Goal: Information Seeking & Learning: Find specific fact

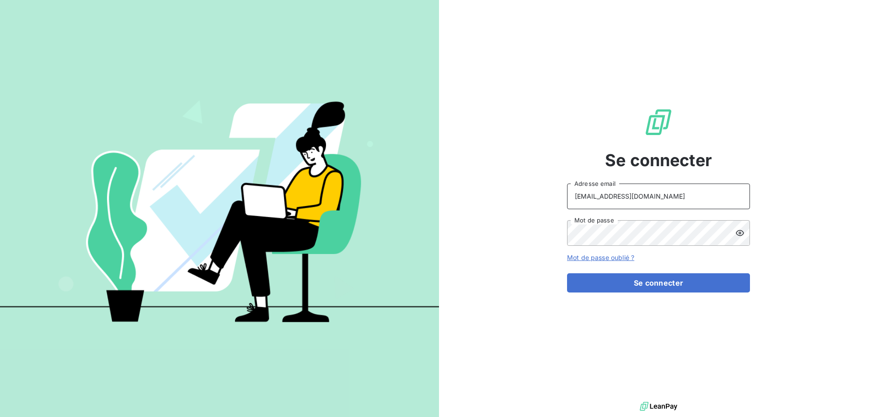
click at [674, 191] on input "[EMAIL_ADDRESS][DOMAIN_NAME]" at bounding box center [658, 196] width 183 height 26
type input "[EMAIL_ADDRESS][DOMAIN_NAME]"
click at [687, 283] on button "Se connecter" at bounding box center [658, 282] width 183 height 19
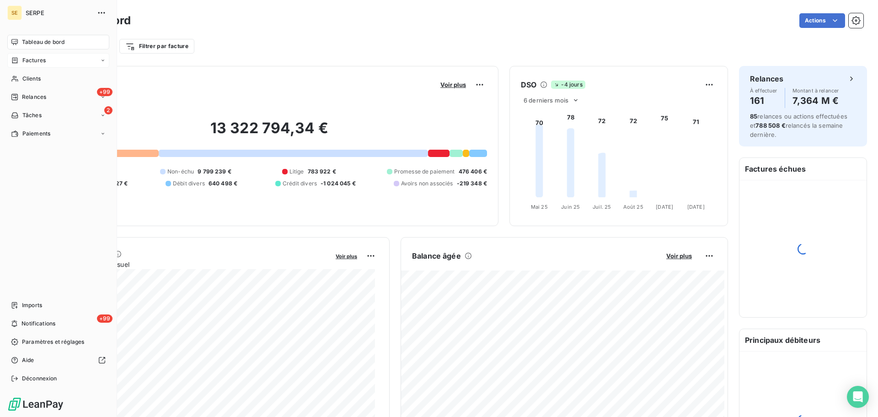
click at [32, 57] on span "Factures" at bounding box center [33, 60] width 23 height 8
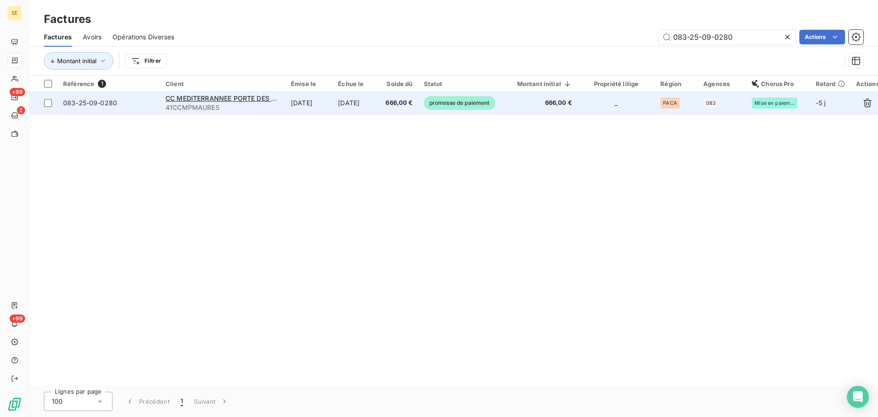
click at [344, 111] on td "[DATE]" at bounding box center [357, 103] width 48 height 22
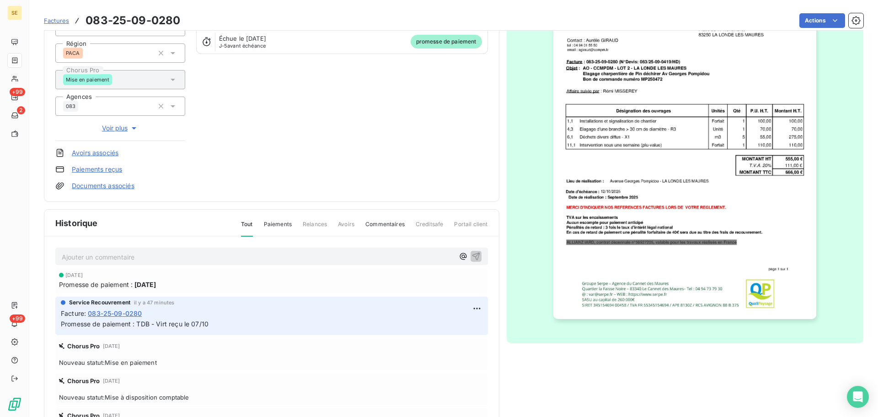
scroll to position [125, 0]
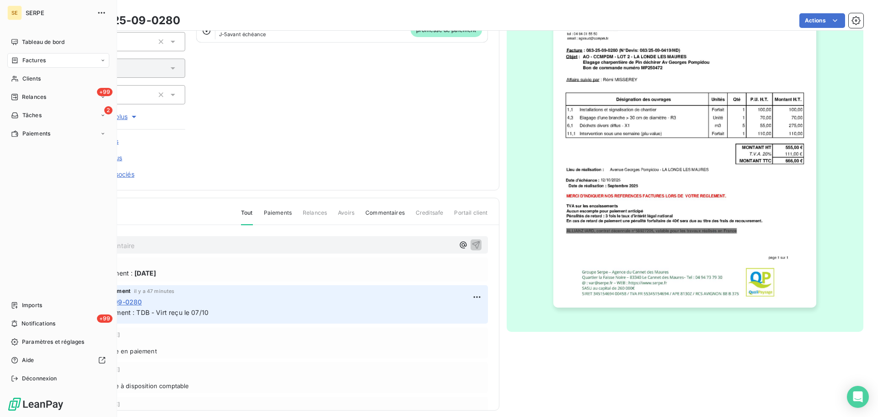
click at [12, 59] on icon at bounding box center [14, 60] width 5 height 6
click at [26, 131] on span "Clients" at bounding box center [31, 133] width 18 height 8
click at [45, 59] on span "Factures" at bounding box center [33, 60] width 23 height 8
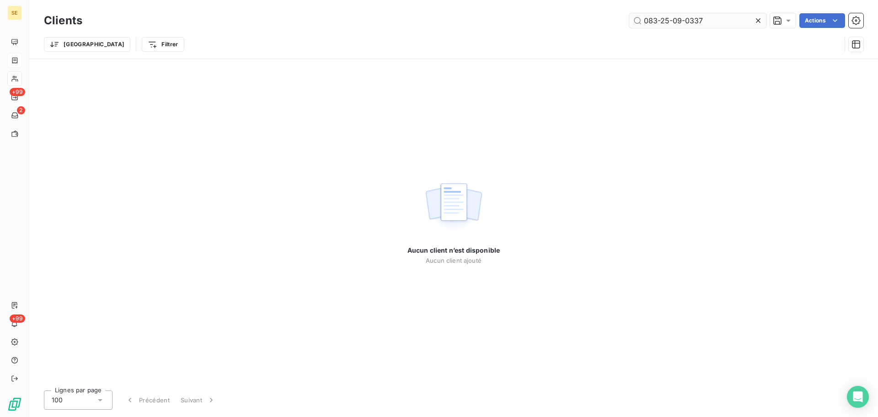
click at [675, 25] on input "083-25-09-0337" at bounding box center [698, 20] width 137 height 15
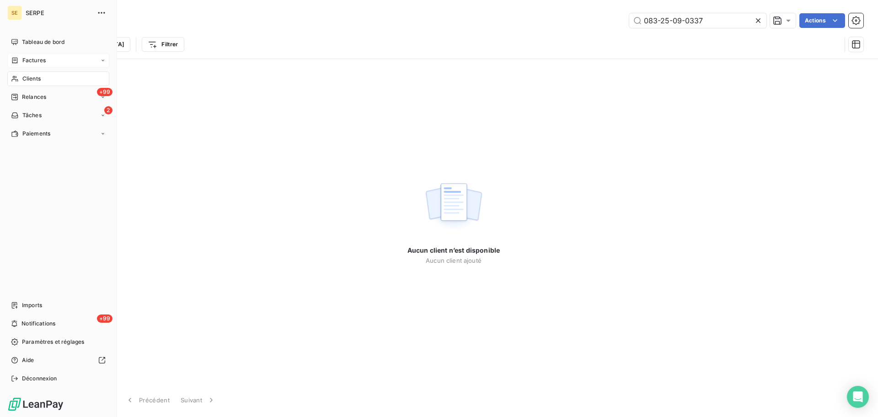
type input "083-25-09-0337"
click at [28, 60] on span "Factures" at bounding box center [33, 60] width 23 height 8
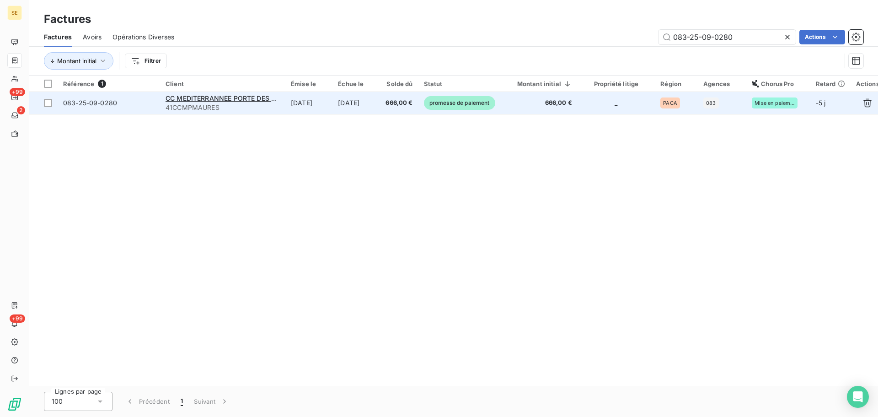
click at [413, 103] on span "666,00 €" at bounding box center [399, 102] width 27 height 9
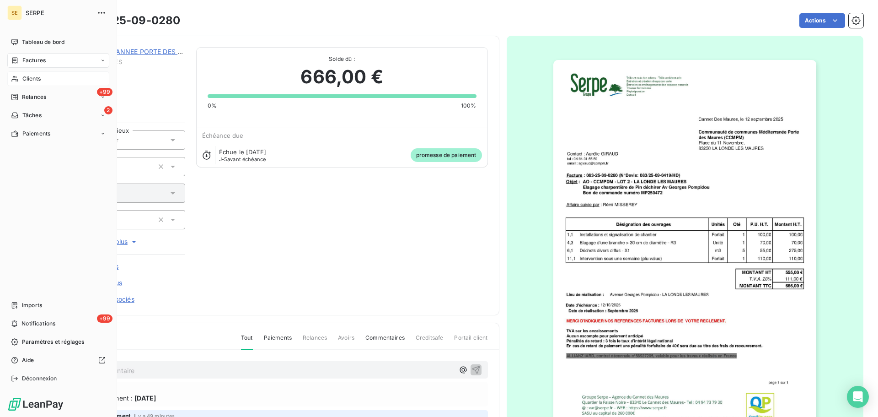
click at [16, 77] on icon at bounding box center [15, 78] width 8 height 7
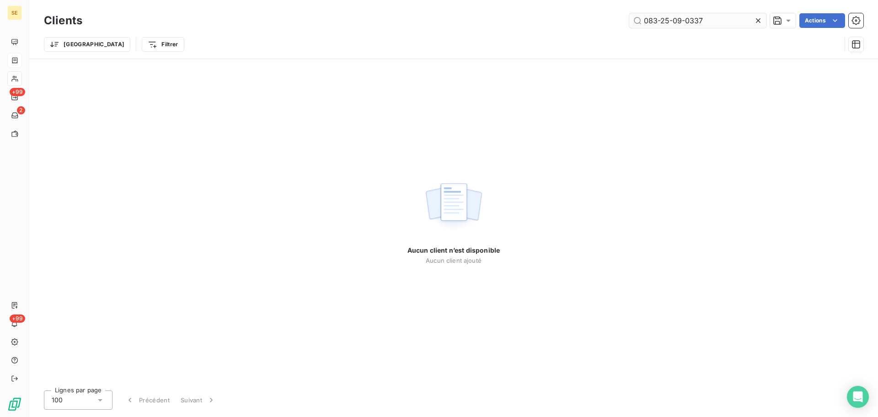
click at [725, 17] on input "083-25-09-0337" at bounding box center [698, 20] width 137 height 15
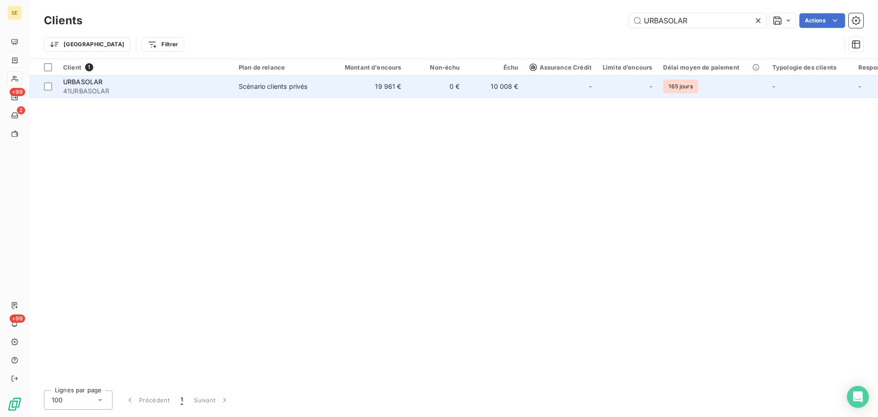
type input "URBASOLAR"
click at [302, 85] on div "Scénario clients privés" at bounding box center [273, 86] width 69 height 9
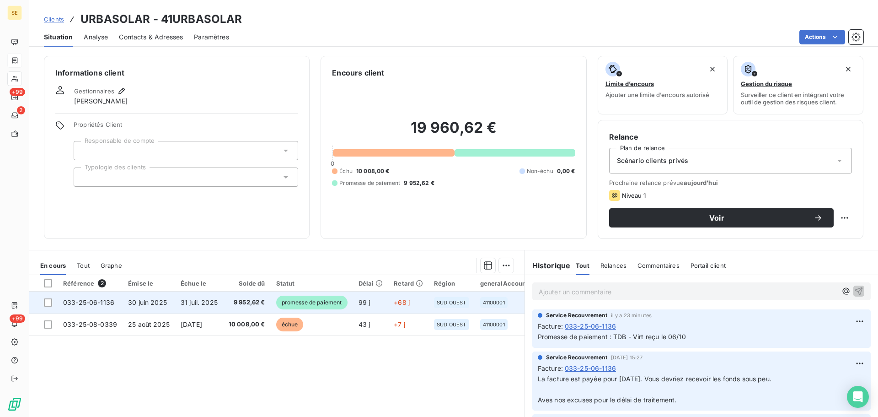
click at [220, 309] on td "31 juil. 2025" at bounding box center [199, 302] width 48 height 22
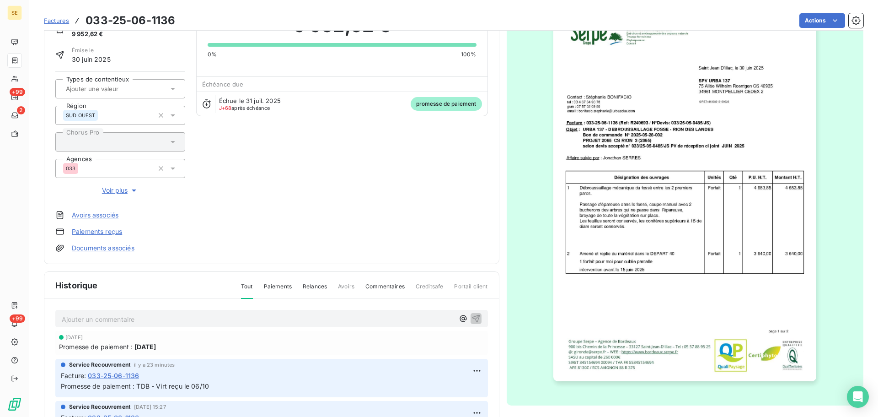
scroll to position [134, 0]
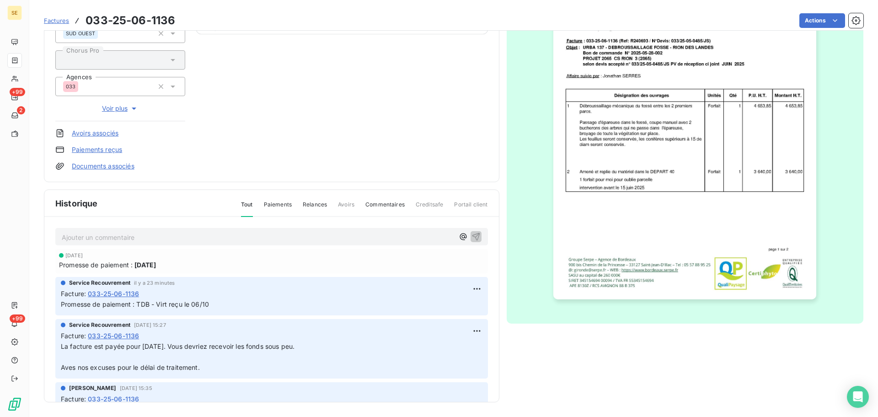
click at [210, 238] on p "Ajouter un commentaire ﻿" at bounding box center [258, 237] width 393 height 11
click at [325, 238] on p "Ajouter un commentaire ﻿" at bounding box center [258, 237] width 393 height 11
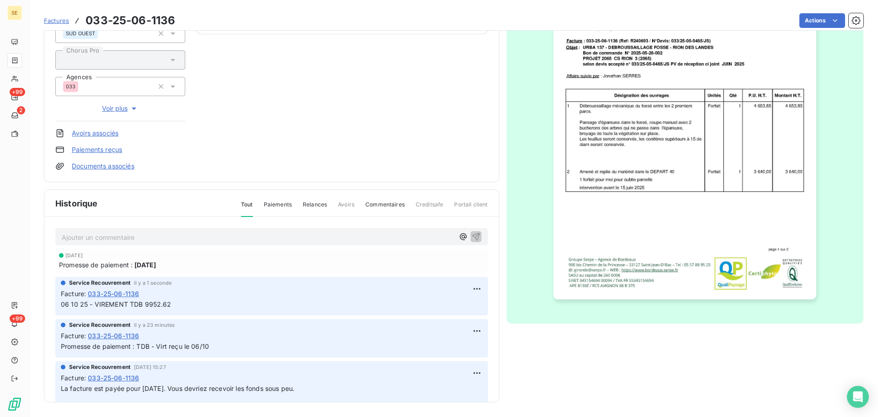
scroll to position [0, 0]
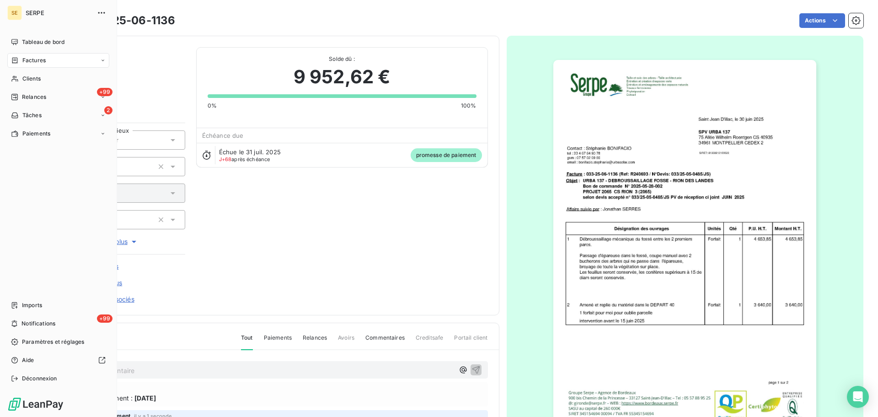
click at [28, 63] on span "Factures" at bounding box center [33, 60] width 23 height 8
click at [45, 81] on span "Factures" at bounding box center [33, 79] width 23 height 8
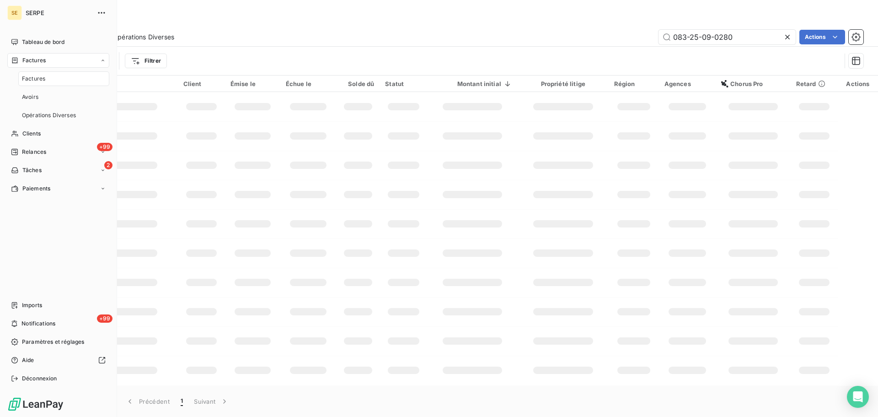
click at [52, 65] on div "Factures" at bounding box center [58, 60] width 102 height 15
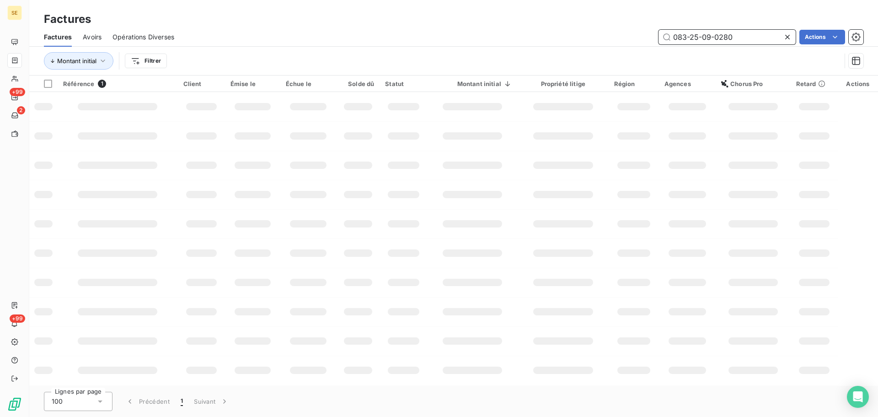
click at [754, 40] on input "083-25-09-0280" at bounding box center [727, 37] width 137 height 15
paste input "083 25 09 0252"
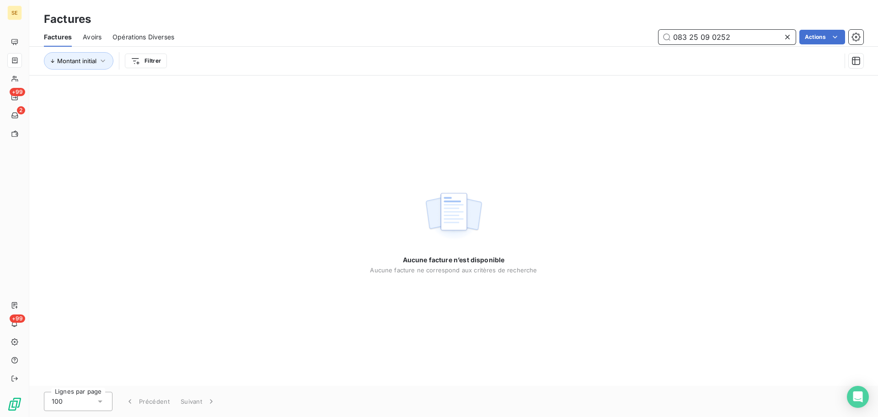
click at [692, 36] on input "083 25 09 0252" at bounding box center [727, 37] width 137 height 15
click at [749, 36] on input "083-25-09-0252" at bounding box center [727, 37] width 137 height 15
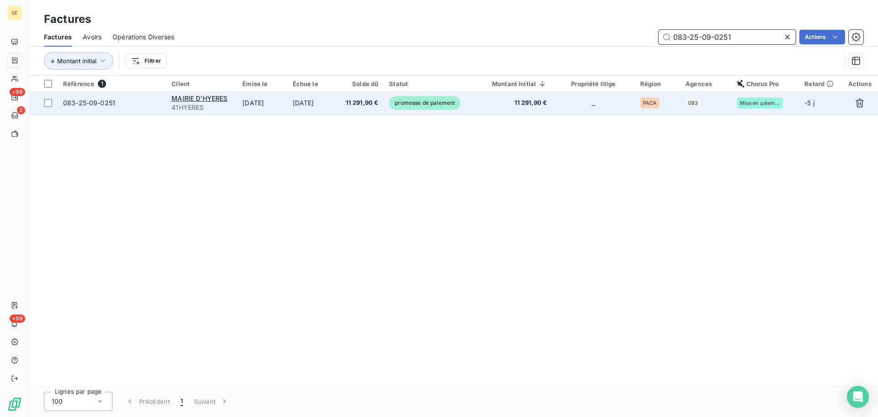
type input "083-25-09-0251"
click at [327, 110] on td "[DATE]" at bounding box center [312, 103] width 50 height 22
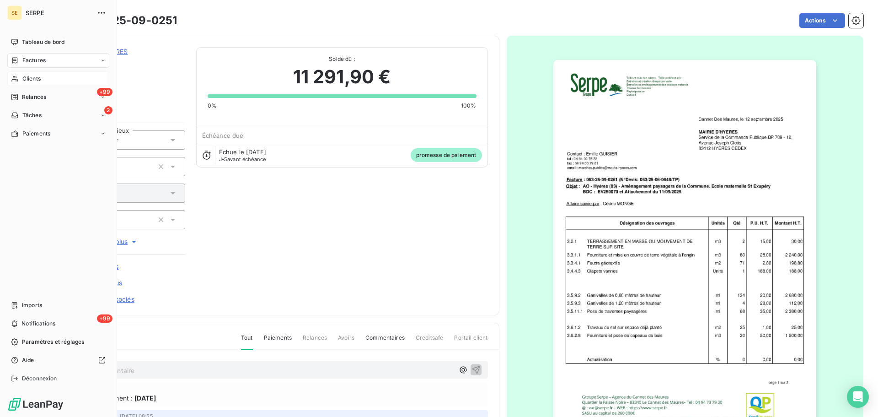
click at [31, 82] on span "Clients" at bounding box center [31, 79] width 18 height 8
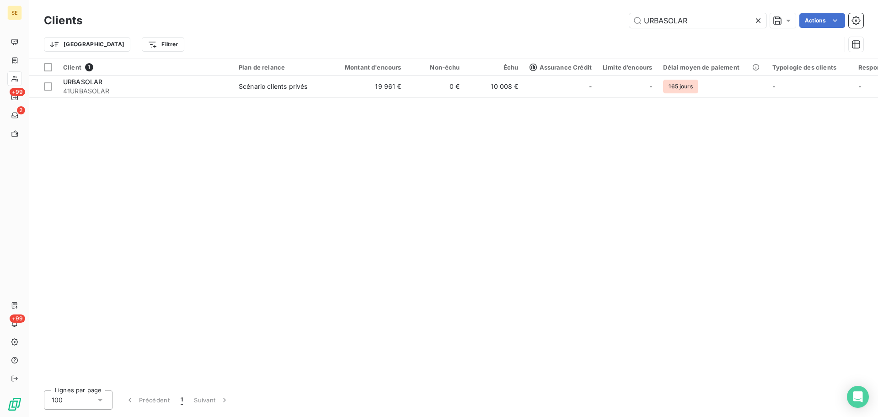
drag, startPoint x: 702, startPoint y: 17, endPoint x: 624, endPoint y: 10, distance: 79.0
click at [624, 10] on div "Clients URBASOLAR Actions Trier Filtrer" at bounding box center [453, 29] width 849 height 59
click at [652, 22] on input "JAQUET" at bounding box center [698, 20] width 137 height 15
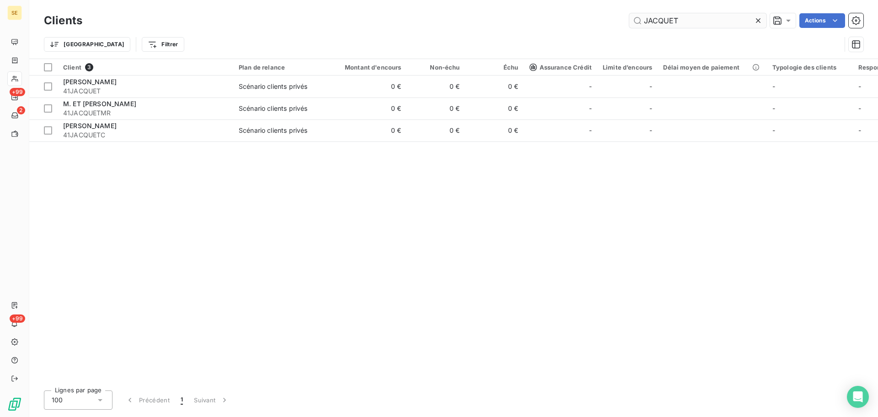
click at [692, 24] on input "JACQUET" at bounding box center [698, 20] width 137 height 15
click at [693, 18] on input "JACQUET" at bounding box center [698, 20] width 137 height 15
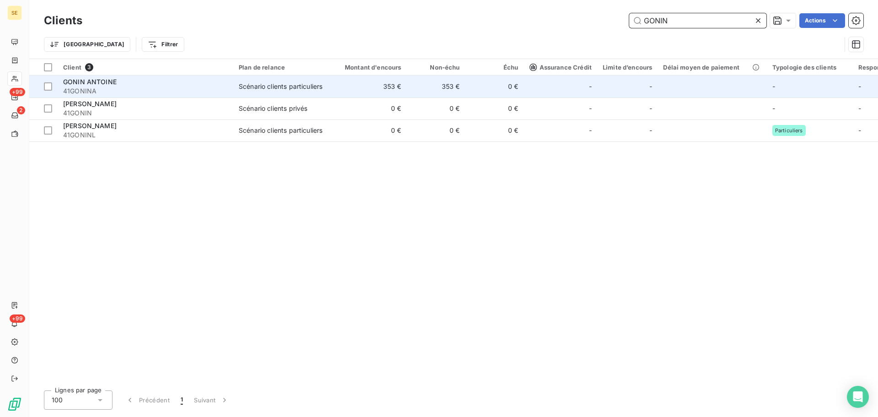
type input "GONIN"
click at [160, 85] on div "GONIN ANTOINE" at bounding box center [145, 81] width 165 height 9
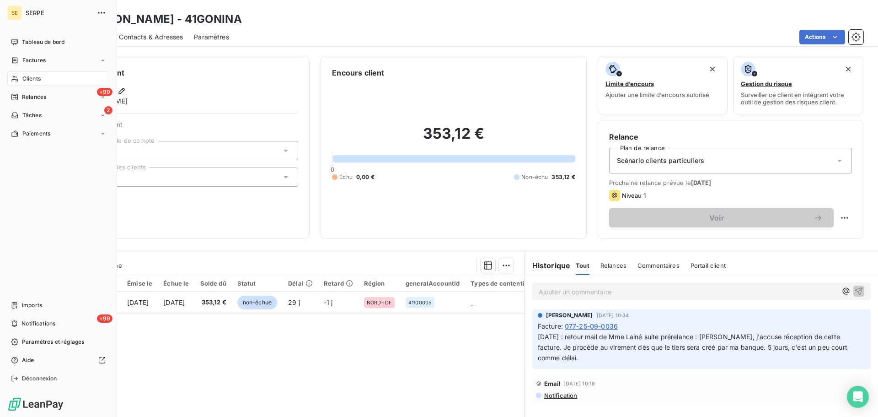
click at [27, 77] on span "Clients" at bounding box center [31, 79] width 18 height 8
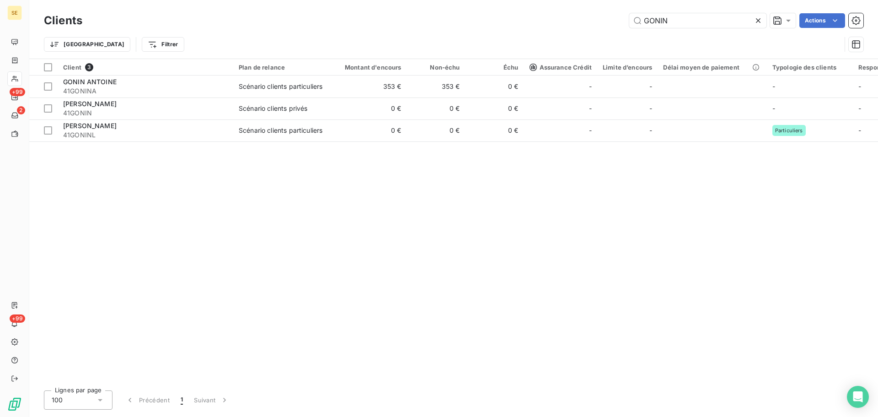
drag, startPoint x: 711, startPoint y: 19, endPoint x: 563, endPoint y: 18, distance: 147.3
click at [564, 18] on div "GONIN Actions" at bounding box center [478, 20] width 770 height 15
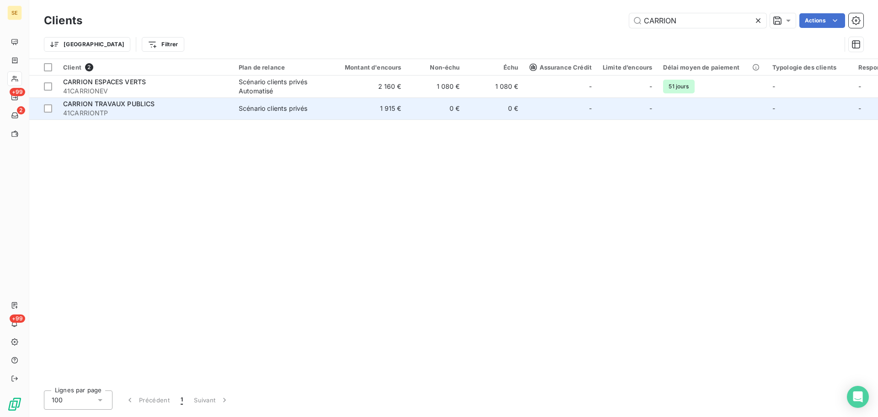
type input "CARRION"
click at [174, 105] on div "CARRION TRAVAUX PUBLICS" at bounding box center [145, 103] width 165 height 9
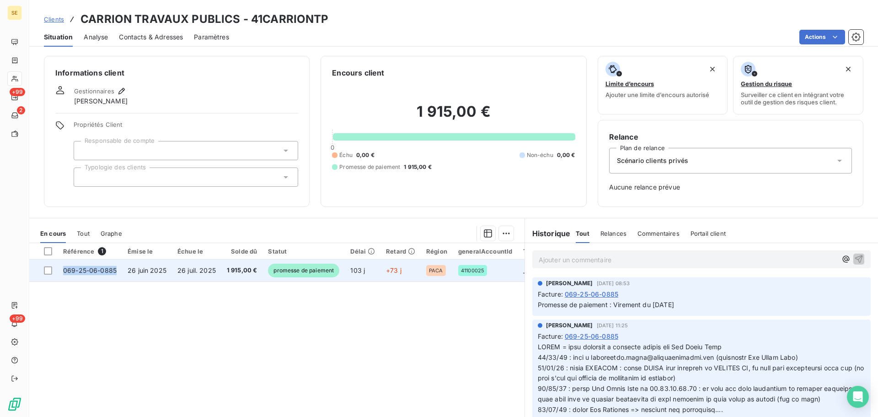
drag, startPoint x: 113, startPoint y: 271, endPoint x: 62, endPoint y: 270, distance: 50.3
click at [62, 270] on td "069-25-06-0885" at bounding box center [90, 270] width 65 height 22
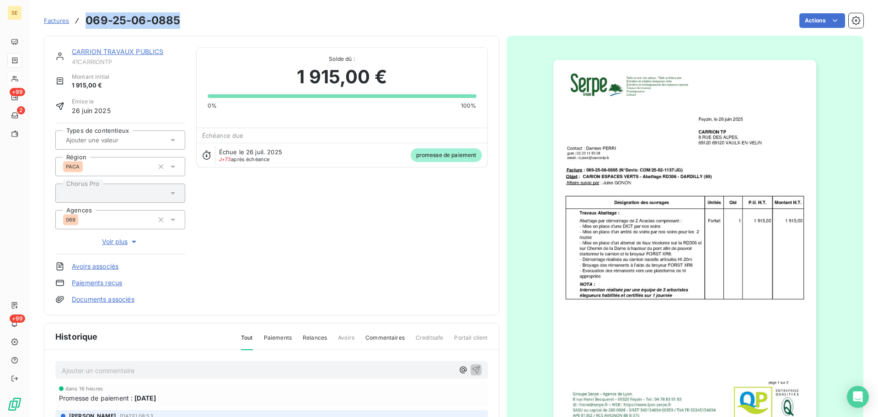
drag, startPoint x: 183, startPoint y: 25, endPoint x: 83, endPoint y: 24, distance: 100.7
click at [83, 24] on div "Factures 069-25-06-0885 Actions" at bounding box center [454, 20] width 820 height 19
copy h3 "069-25-06-0885"
drag, startPoint x: 119, startPoint y: 65, endPoint x: 70, endPoint y: 63, distance: 48.6
click at [70, 63] on div "CARRION TRAVAUX PUBLICS 41CARRIONTP" at bounding box center [120, 56] width 130 height 18
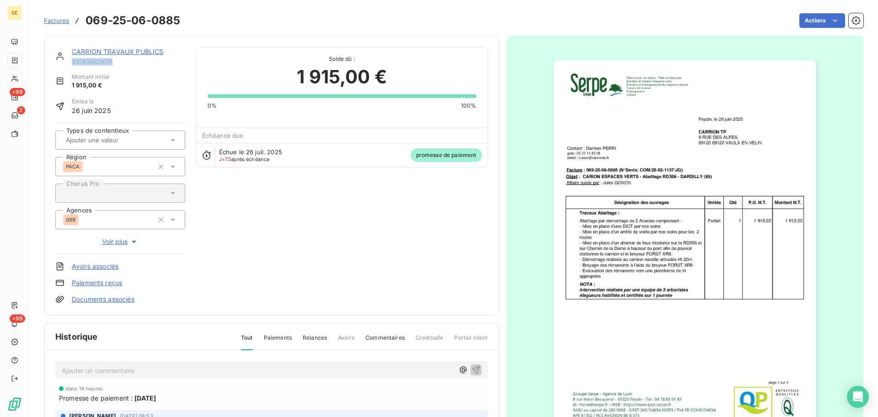
copy span "41CARRIONTP"
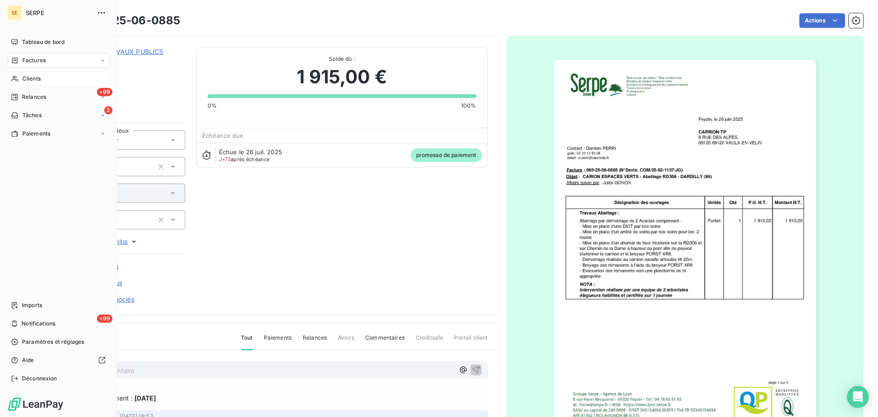
click at [45, 81] on div "Clients" at bounding box center [58, 78] width 102 height 15
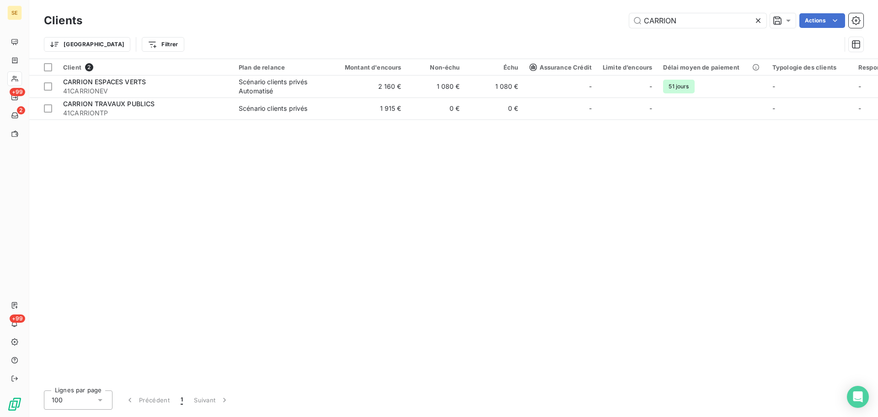
drag, startPoint x: 692, startPoint y: 19, endPoint x: 516, endPoint y: 14, distance: 175.8
click at [519, 15] on div "CARRION Actions" at bounding box center [478, 20] width 770 height 15
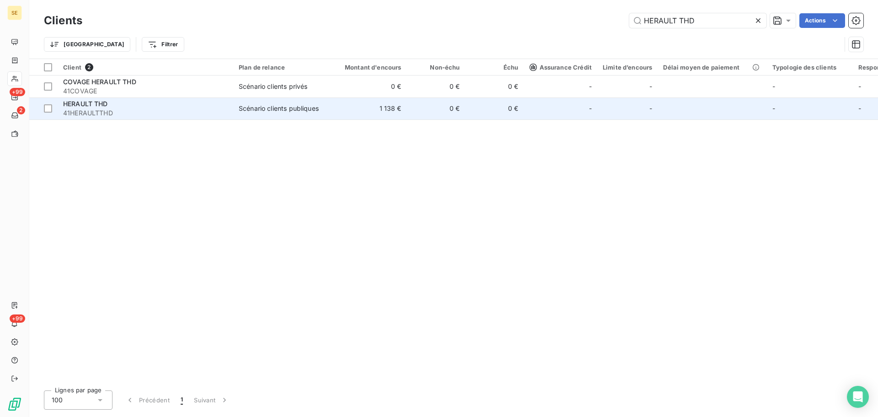
type input "HERAULT THD"
click at [182, 114] on span "41HERAULTTHD" at bounding box center [145, 112] width 165 height 9
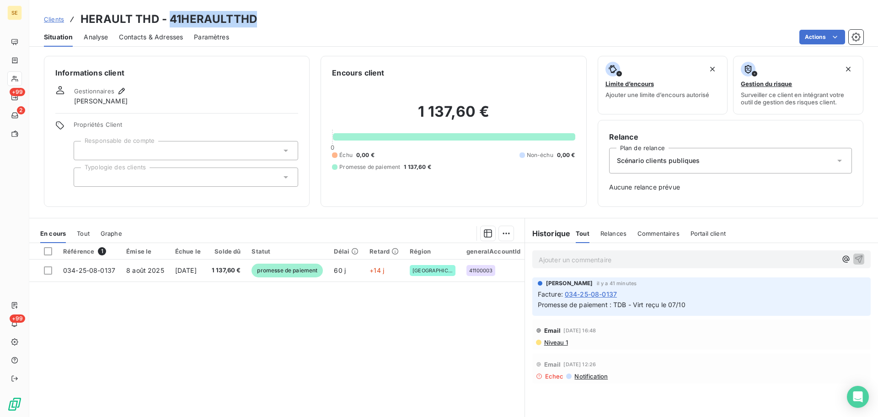
drag, startPoint x: 261, startPoint y: 22, endPoint x: 170, endPoint y: 16, distance: 91.7
click at [170, 16] on div "Clients HERAULT THD - 41HERAULTTHD" at bounding box center [453, 19] width 849 height 16
copy h3 "41HERAULTTHD"
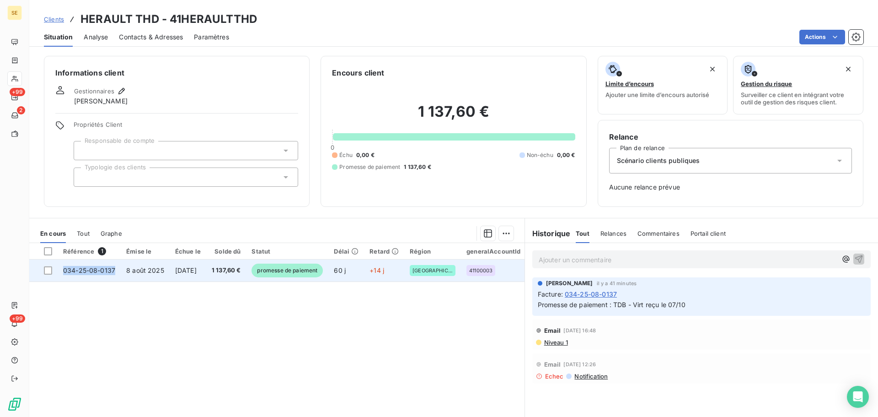
drag, startPoint x: 115, startPoint y: 273, endPoint x: 64, endPoint y: 271, distance: 51.7
click at [64, 271] on td "034-25-08-0137" at bounding box center [89, 270] width 63 height 22
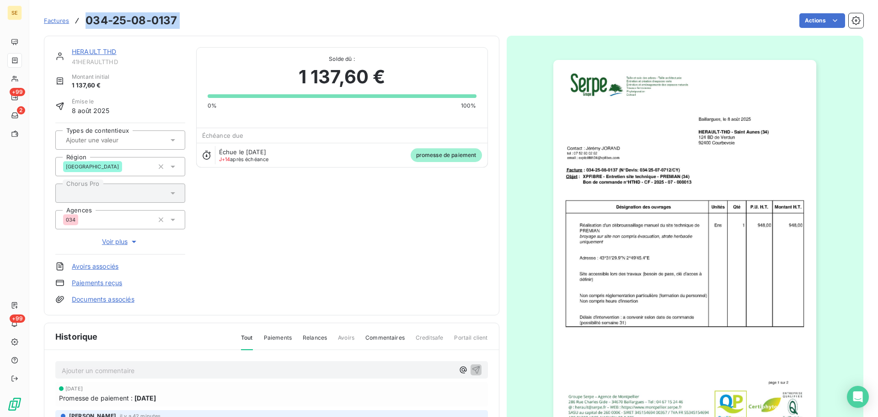
drag, startPoint x: 197, startPoint y: 21, endPoint x: 86, endPoint y: 23, distance: 110.8
click at [86, 23] on div "Factures 034-25-08-0137 Actions" at bounding box center [454, 20] width 820 height 19
copy section "034-25-08-0137 Actions"
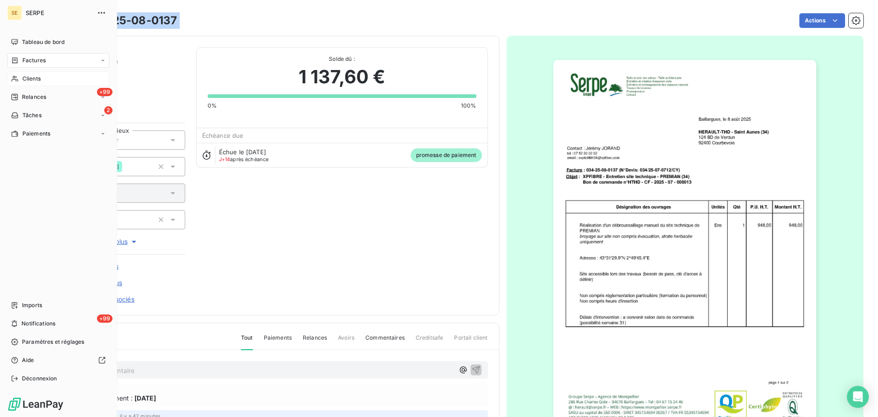
drag, startPoint x: 23, startPoint y: 74, endPoint x: 28, endPoint y: 78, distance: 6.2
click at [28, 78] on span "Clients" at bounding box center [31, 79] width 18 height 8
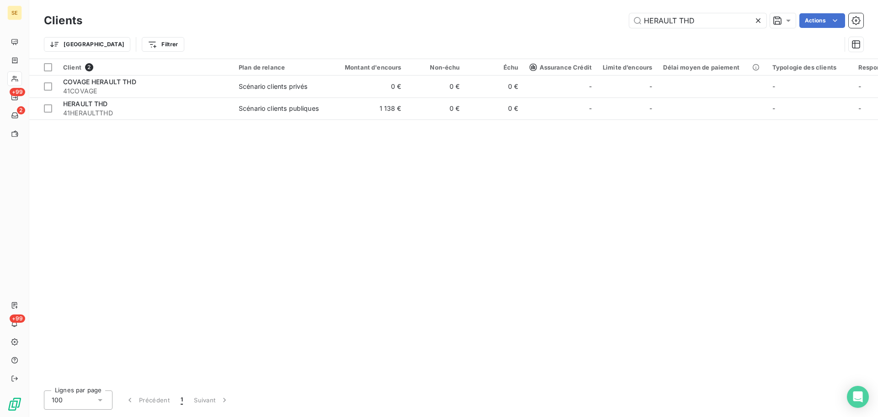
drag, startPoint x: 658, startPoint y: 22, endPoint x: 571, endPoint y: 23, distance: 87.9
click at [571, 23] on div "HERAULT THD Actions" at bounding box center [478, 20] width 770 height 15
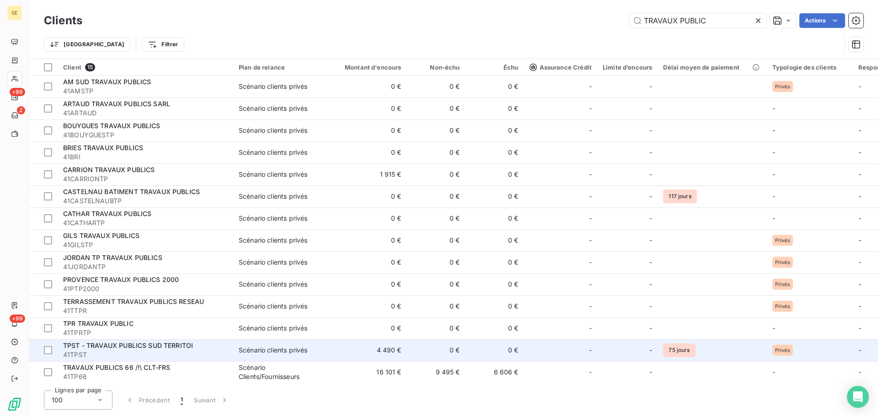
type input "TRAVAUX PUBLIC"
click at [315, 354] on span "Scénario clients privés" at bounding box center [281, 349] width 84 height 9
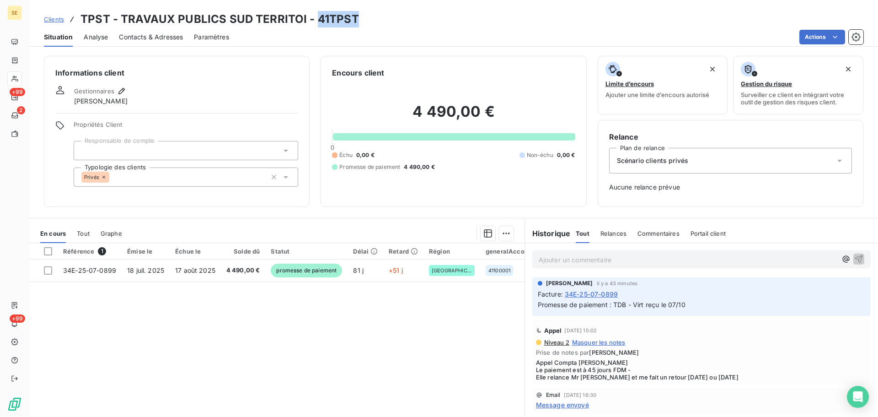
drag, startPoint x: 362, startPoint y: 18, endPoint x: 316, endPoint y: 19, distance: 46.2
click at [316, 19] on div "Clients TPST - TRAVAUX PUBLICS SUD TERRITOI - 41TPST" at bounding box center [453, 19] width 849 height 16
copy h3 "41TPST"
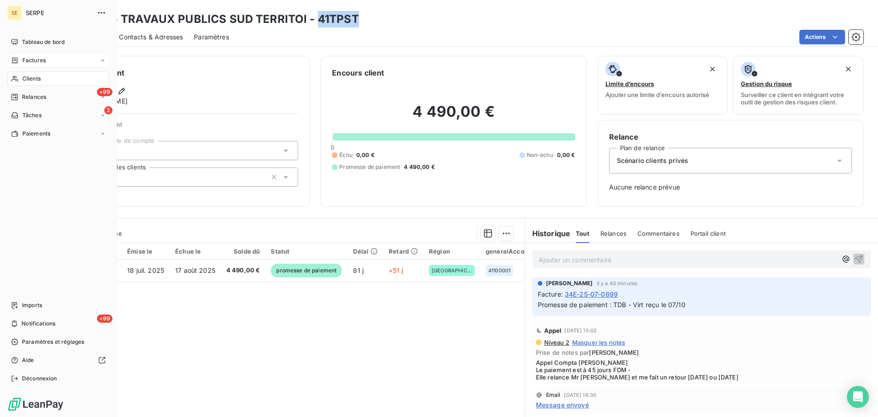
click at [35, 65] on div "Factures" at bounding box center [58, 60] width 102 height 15
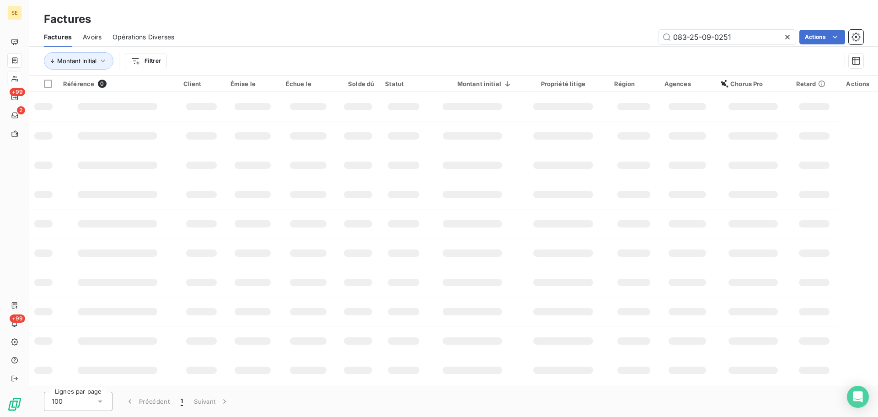
click at [787, 37] on icon at bounding box center [787, 36] width 9 height 9
click at [278, 38] on div "Actions" at bounding box center [524, 37] width 679 height 15
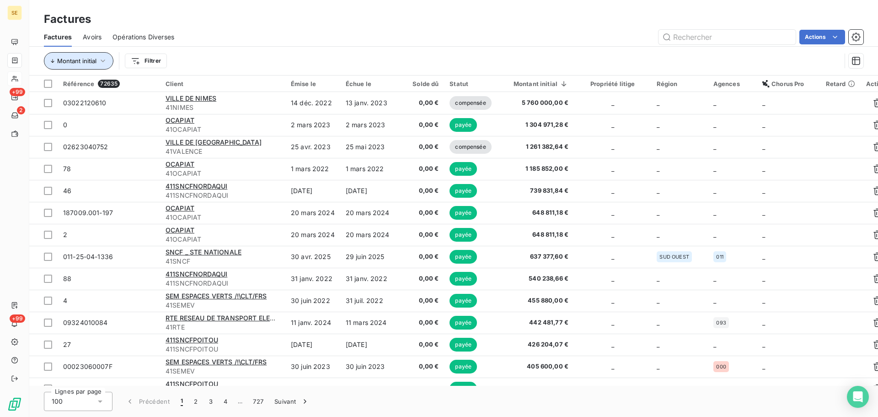
click at [81, 61] on span "Montant initial" at bounding box center [76, 60] width 39 height 7
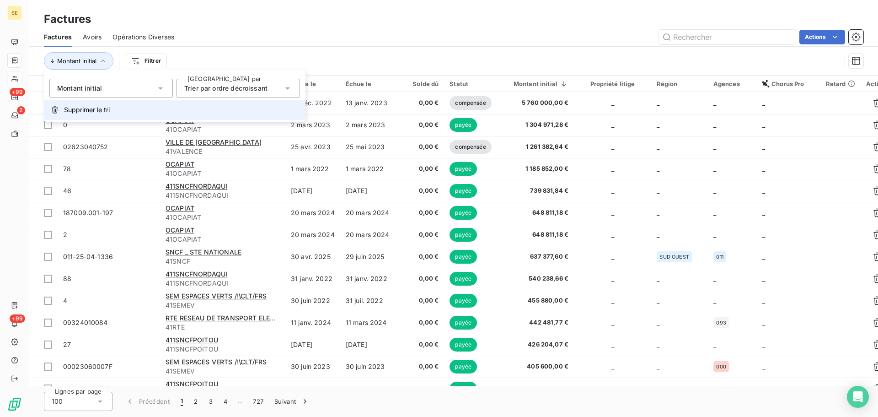
click at [97, 114] on button "Supprimer le tri" at bounding box center [175, 110] width 262 height 20
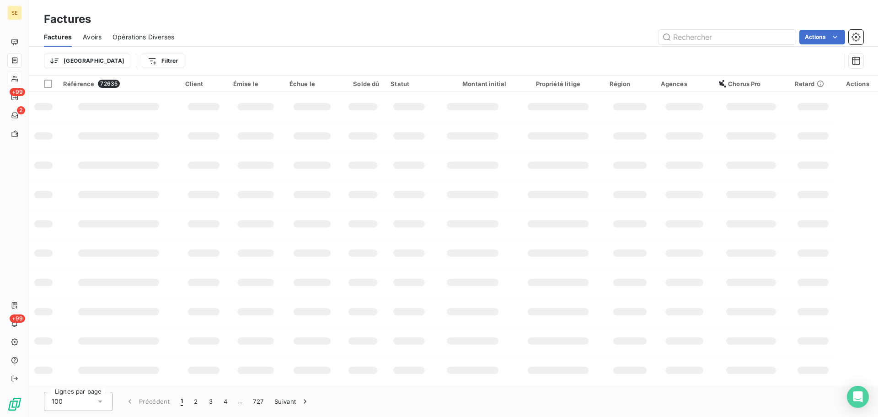
click at [275, 34] on div "Actions" at bounding box center [524, 37] width 679 height 15
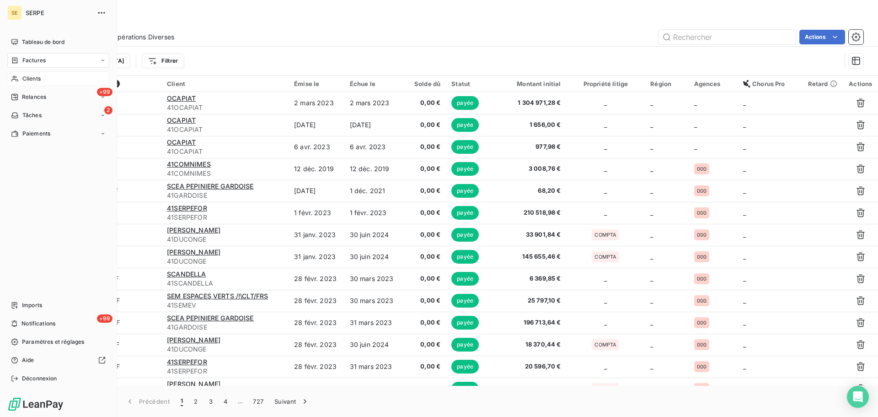
click at [38, 59] on span "Factures" at bounding box center [33, 60] width 23 height 8
click at [62, 66] on div "Factures" at bounding box center [58, 60] width 102 height 15
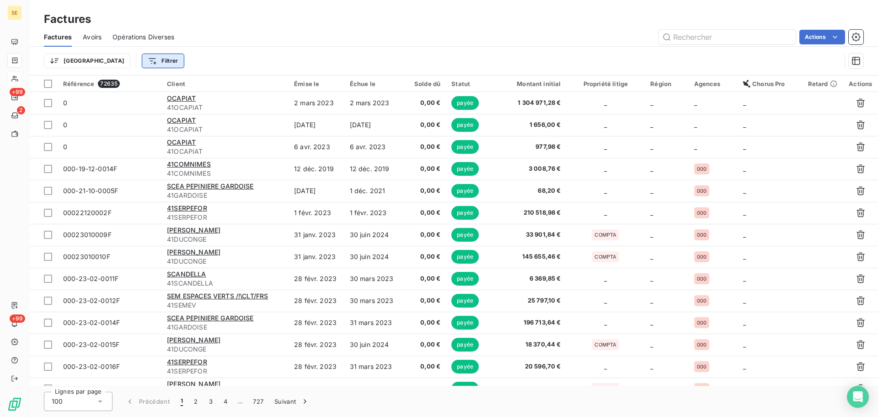
click at [134, 57] on html "SE +99 2 +99 Factures Factures Avoirs Opérations Diverses Actions Trier Filtrer…" at bounding box center [439, 208] width 878 height 417
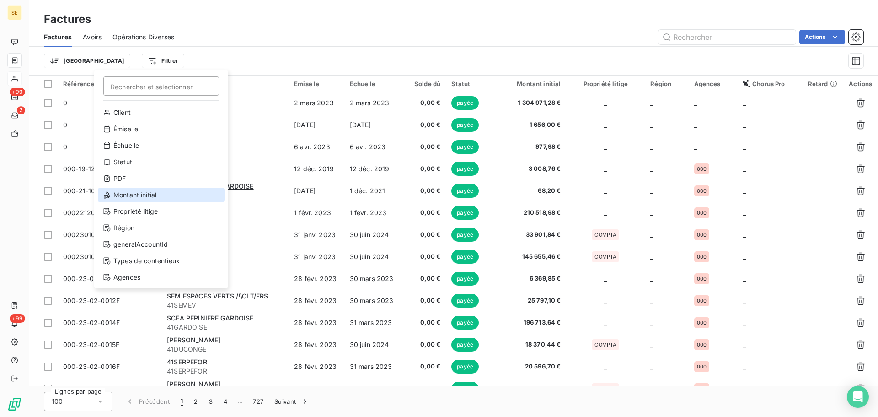
click at [155, 195] on div "Montant initial" at bounding box center [161, 195] width 127 height 15
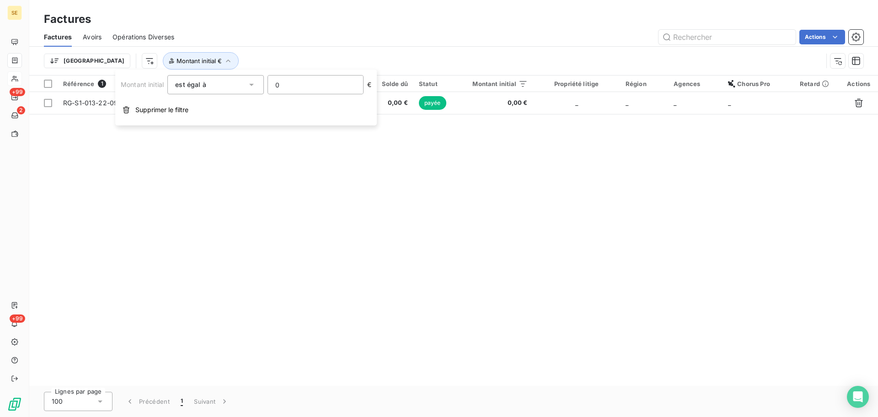
click at [336, 83] on input "0" at bounding box center [315, 84] width 95 height 18
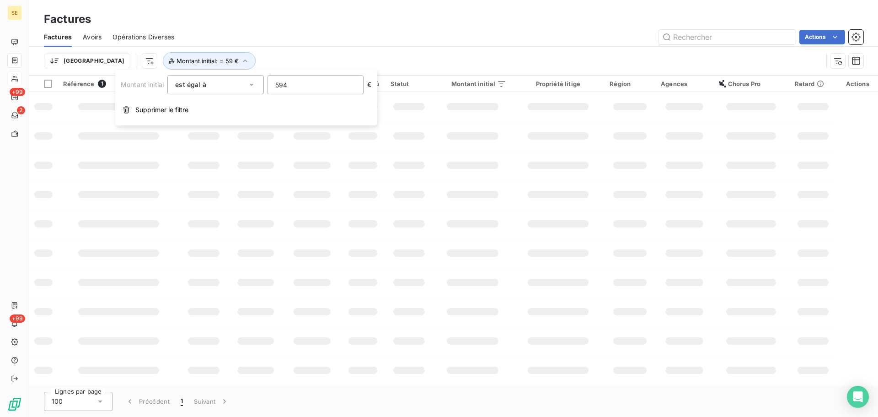
type input "5946"
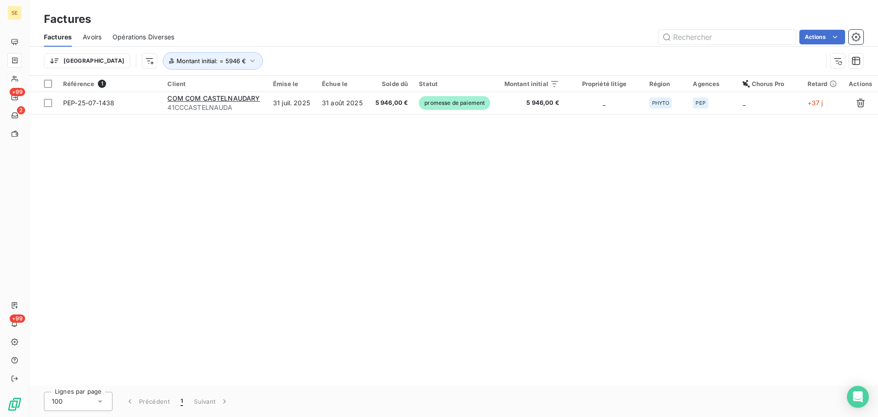
click at [470, 191] on div "Référence 1 Client Émise le Échue le Solde dû Statut Montant initial Propriété …" at bounding box center [453, 230] width 849 height 310
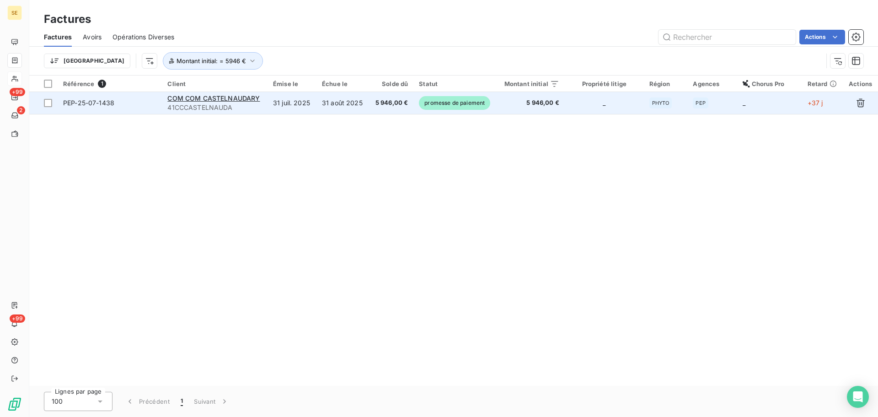
click at [302, 107] on td "31 juil. 2025" at bounding box center [292, 103] width 49 height 22
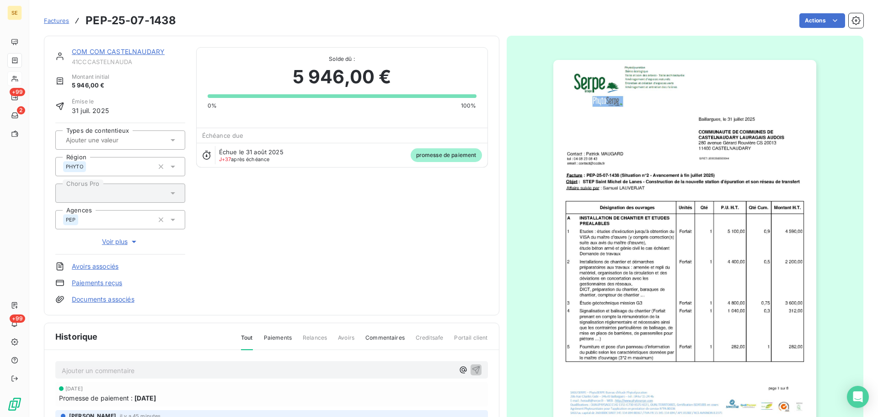
click at [783, 138] on img "button" at bounding box center [685, 246] width 263 height 372
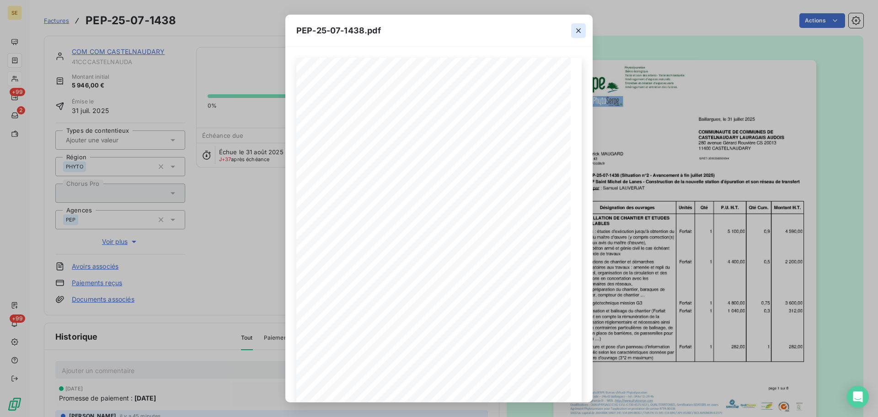
click at [582, 27] on icon "button" at bounding box center [578, 30] width 9 height 9
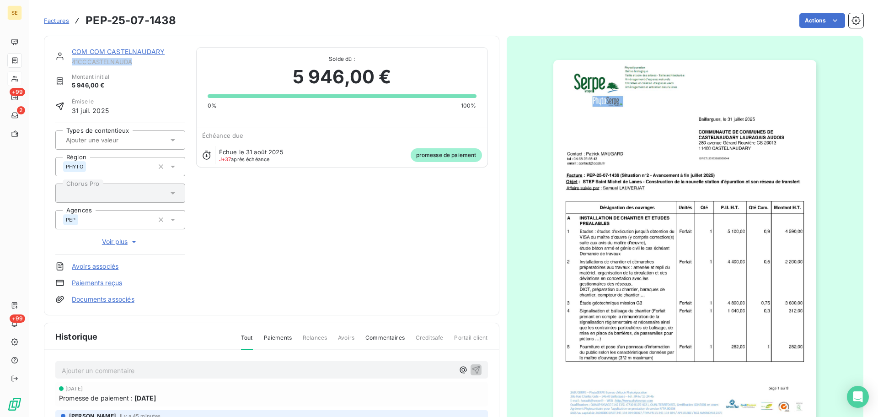
drag, startPoint x: 135, startPoint y: 64, endPoint x: 68, endPoint y: 63, distance: 66.8
click at [68, 63] on div "COM COM CASTELNAUDARY 41CCCASTELNAUDA" at bounding box center [120, 56] width 130 height 18
copy span "41CCCASTELNAUDA"
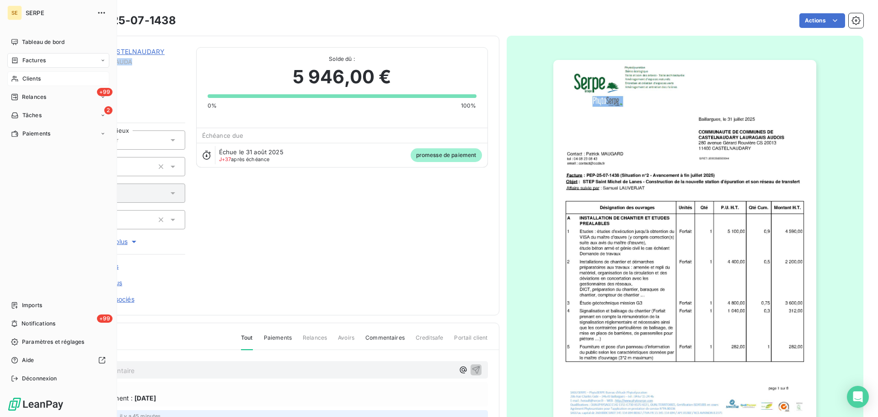
click at [65, 78] on div "Clients" at bounding box center [58, 78] width 102 height 15
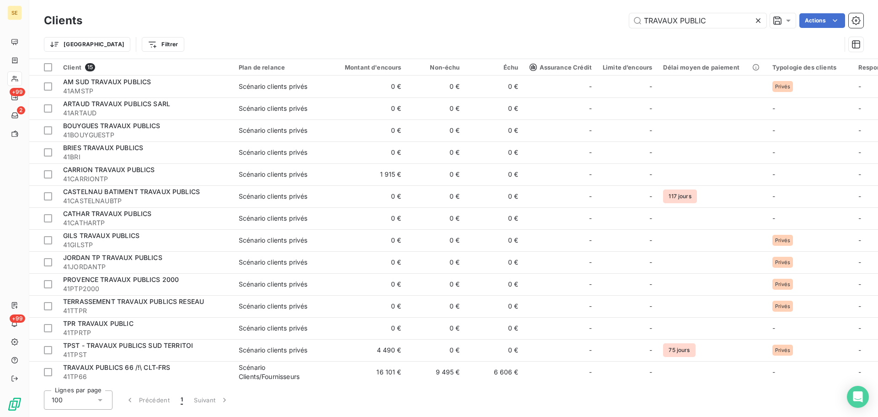
drag, startPoint x: 728, startPoint y: 23, endPoint x: 580, endPoint y: 22, distance: 148.7
click at [580, 22] on div "TRAVAUX PUBLIC Actions" at bounding box center [478, 20] width 770 height 15
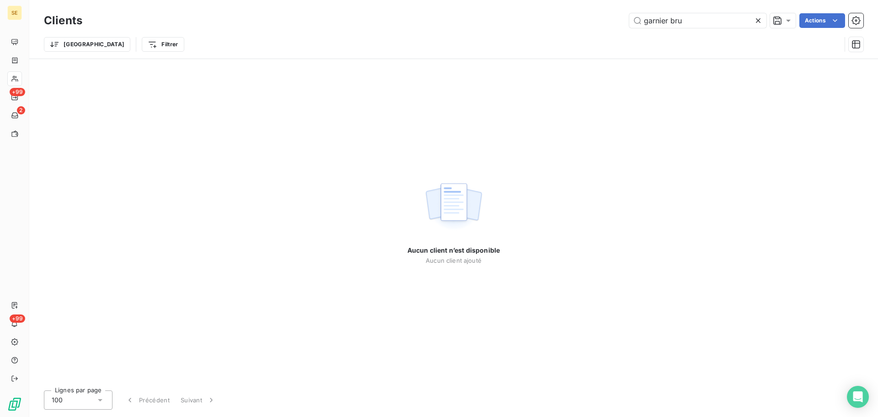
drag, startPoint x: 718, startPoint y: 22, endPoint x: 620, endPoint y: 20, distance: 98.4
click at [620, 20] on div "garnier bru Actions" at bounding box center [478, 20] width 770 height 15
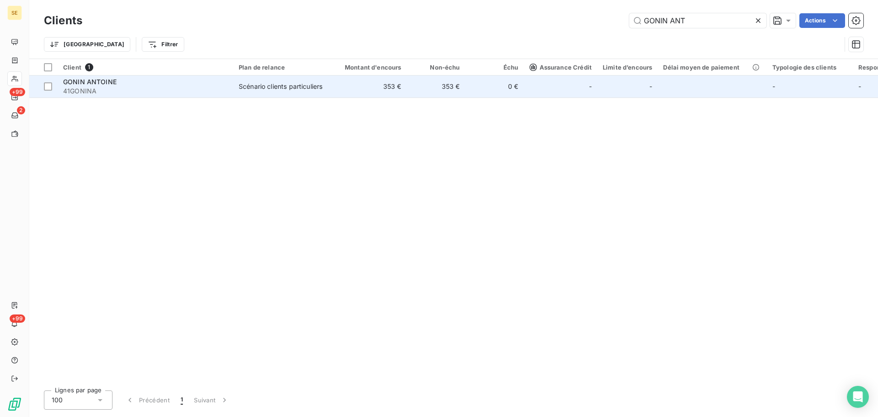
type input "GONIN ANT"
click at [303, 91] on div "Scénario clients particuliers" at bounding box center [281, 86] width 84 height 9
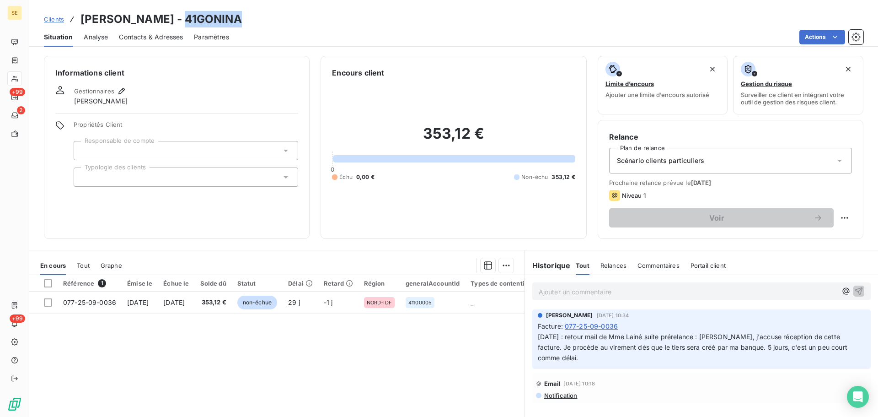
drag, startPoint x: 241, startPoint y: 22, endPoint x: 187, endPoint y: 17, distance: 54.2
click at [182, 15] on div "Clients [PERSON_NAME] - 41GONINA" at bounding box center [453, 19] width 849 height 16
copy h3 "41GONINA"
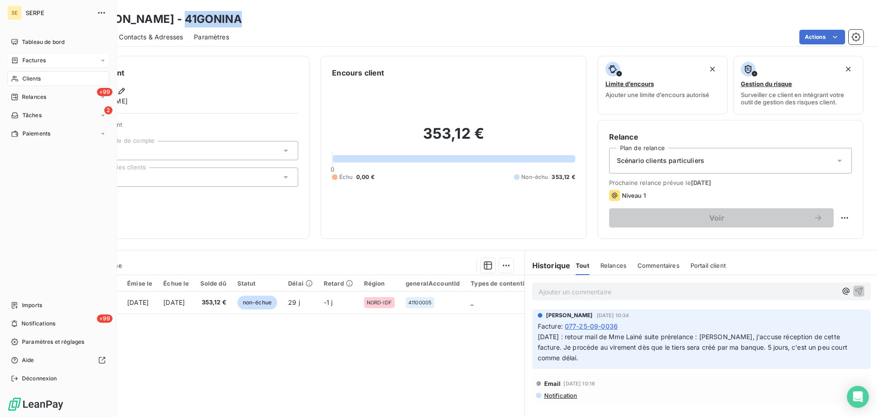
click at [47, 65] on div "Factures" at bounding box center [58, 60] width 102 height 15
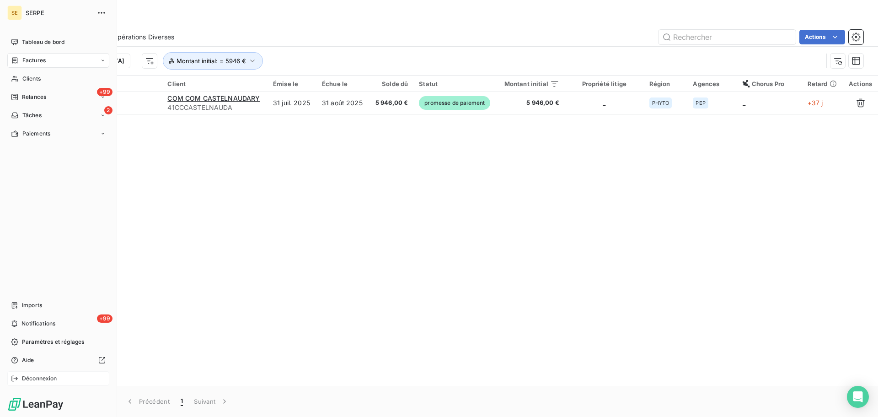
click at [43, 375] on span "Déconnexion" at bounding box center [39, 378] width 35 height 8
